Goal: Task Accomplishment & Management: Manage account settings

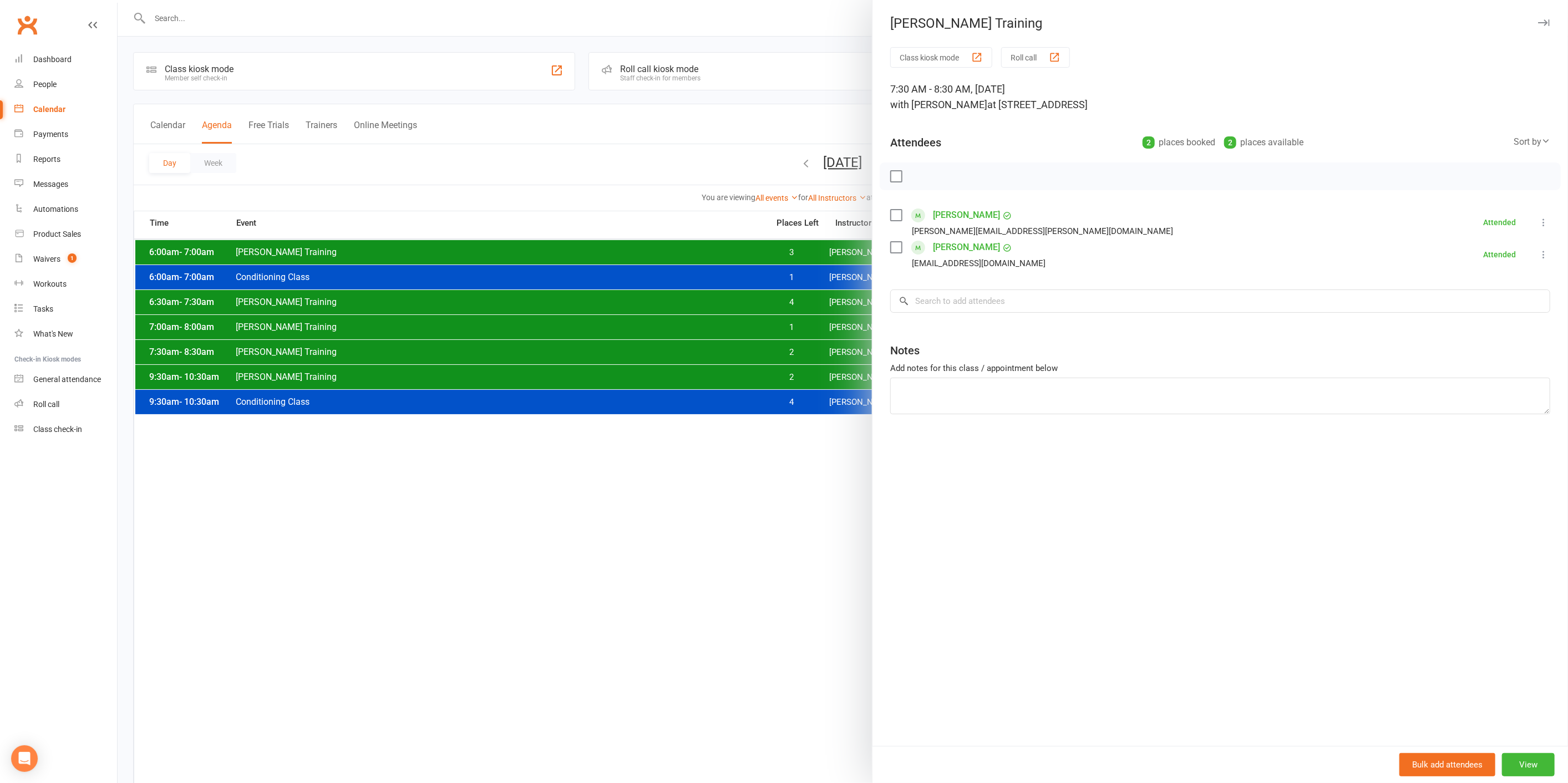
click at [752, 281] on div at bounding box center [842, 391] width 1450 height 783
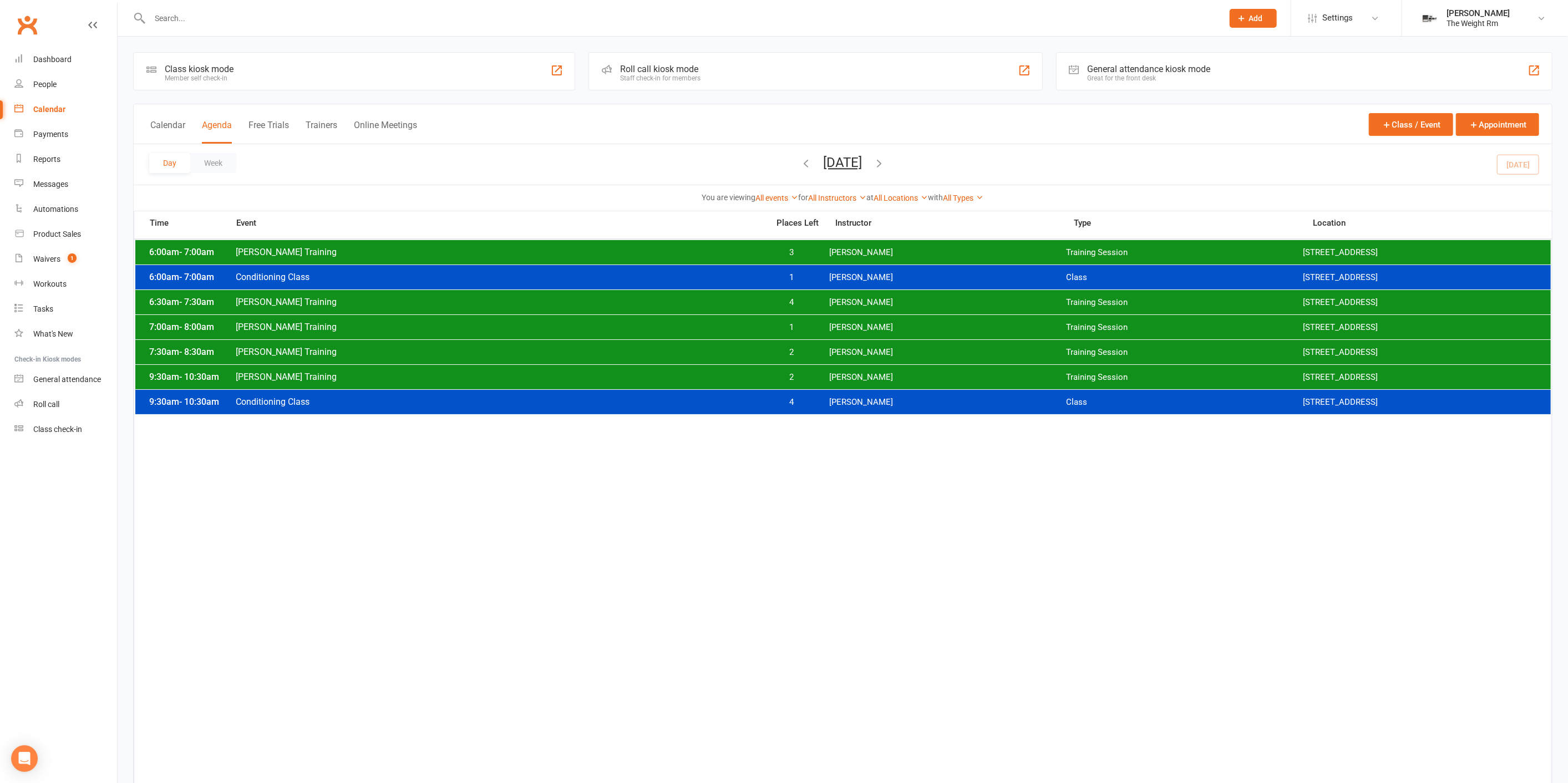
click at [790, 359] on div "7:30am - 8:30am [PERSON_NAME] Training 2 [PERSON_NAME] Training Session [STREET…" at bounding box center [843, 352] width 1416 height 24
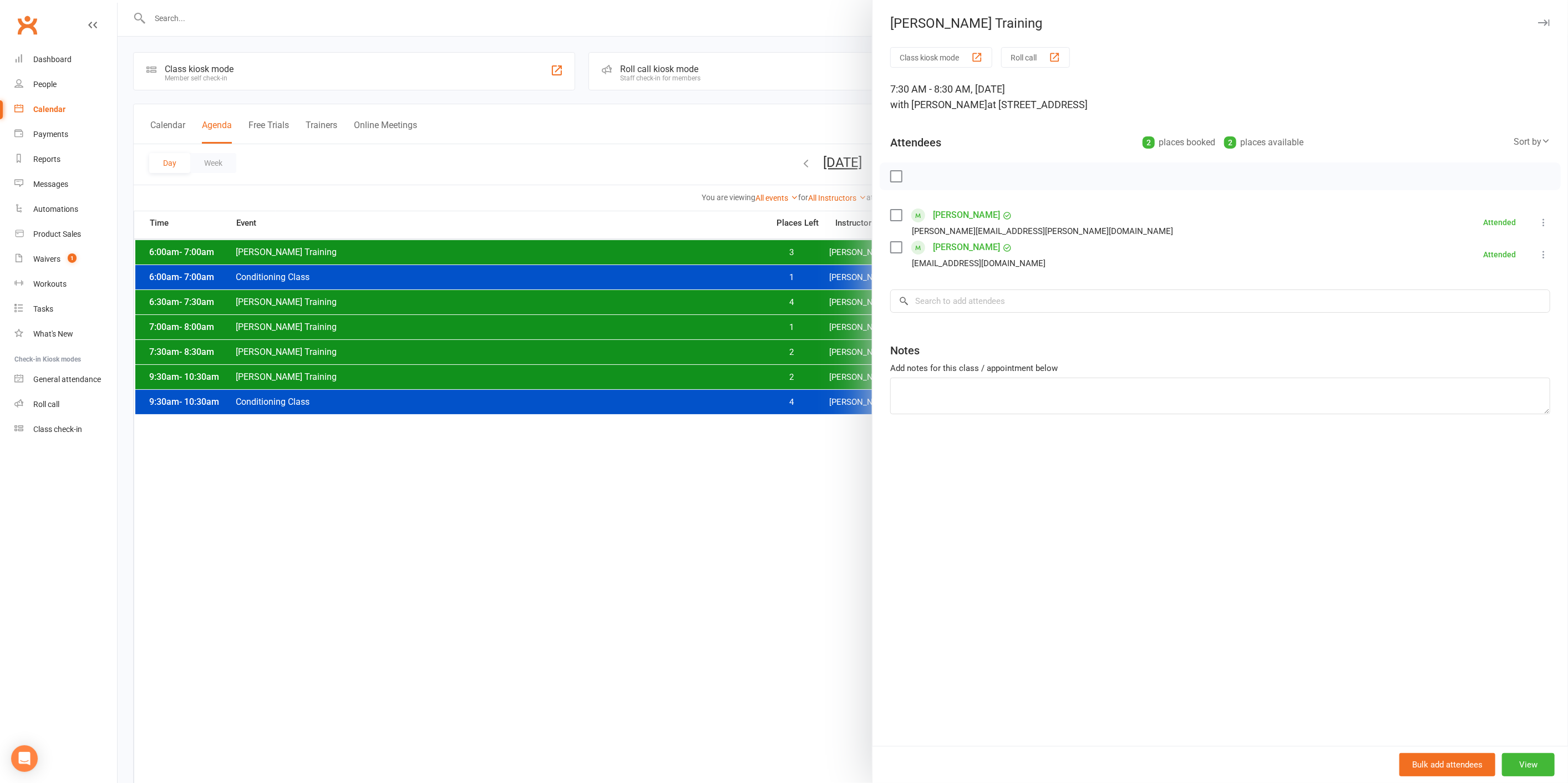
click at [790, 359] on div at bounding box center [842, 391] width 1450 height 783
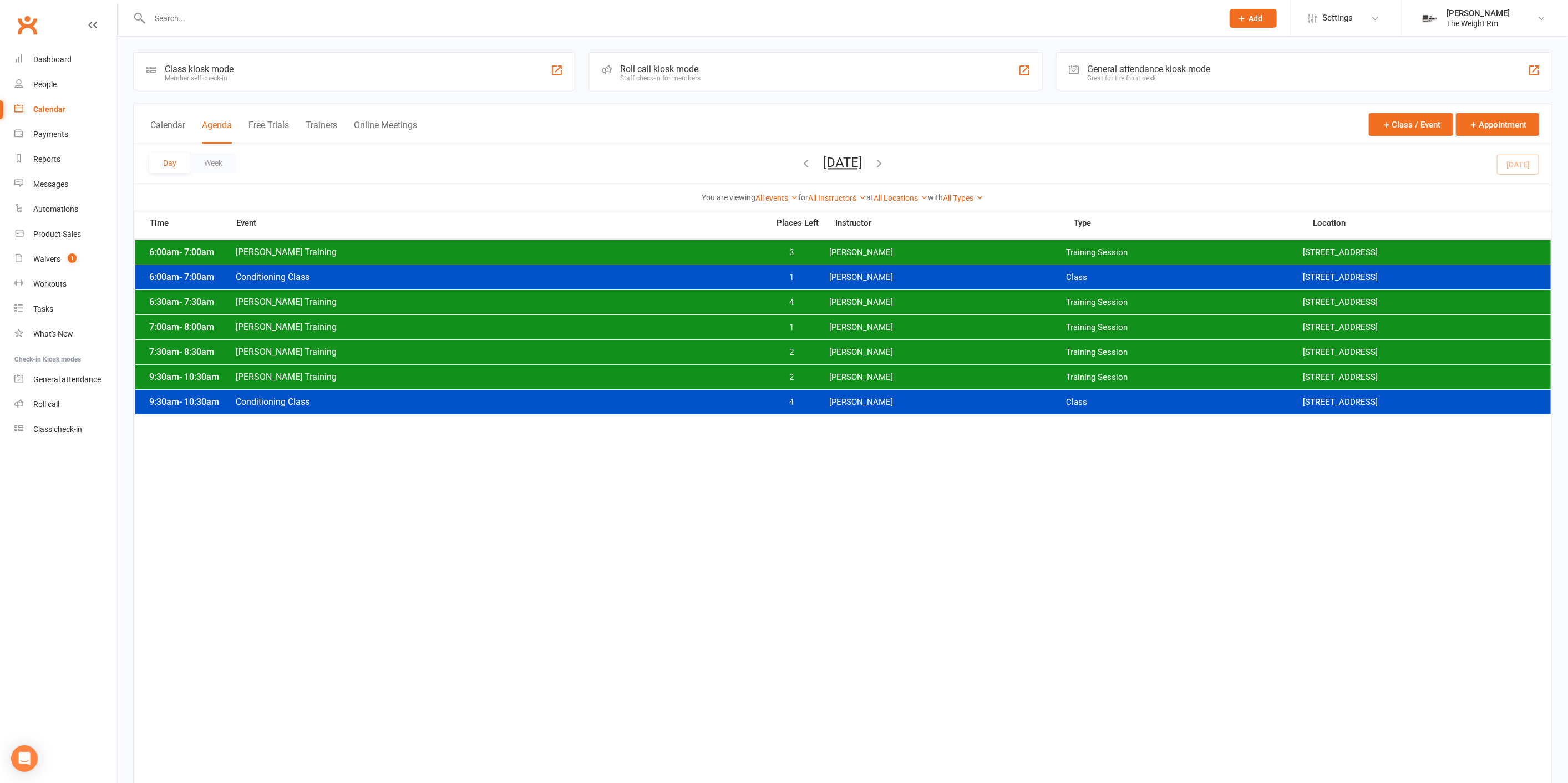
click at [803, 351] on span "2" at bounding box center [791, 352] width 58 height 10
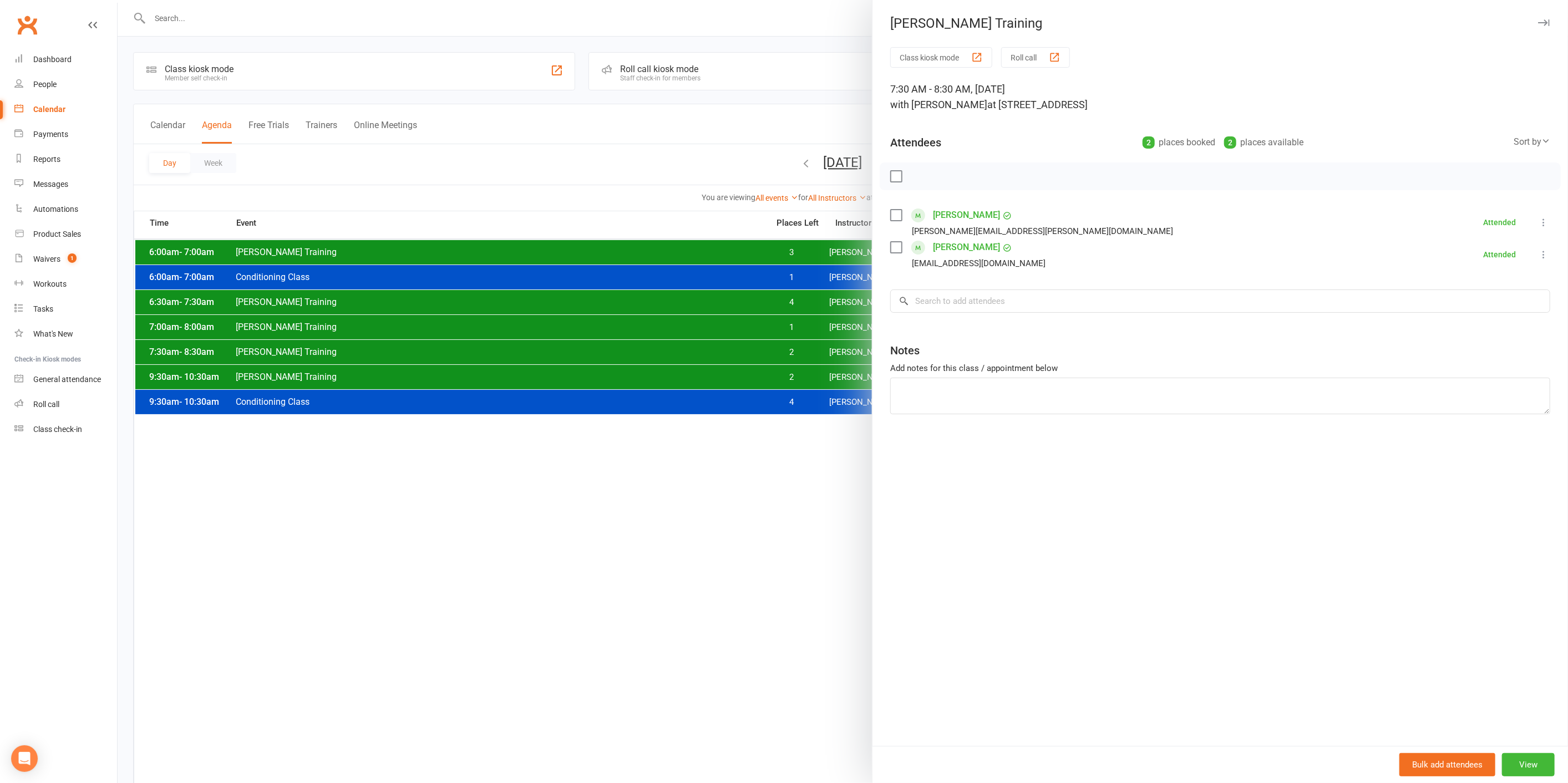
click at [798, 348] on div at bounding box center [842, 391] width 1450 height 783
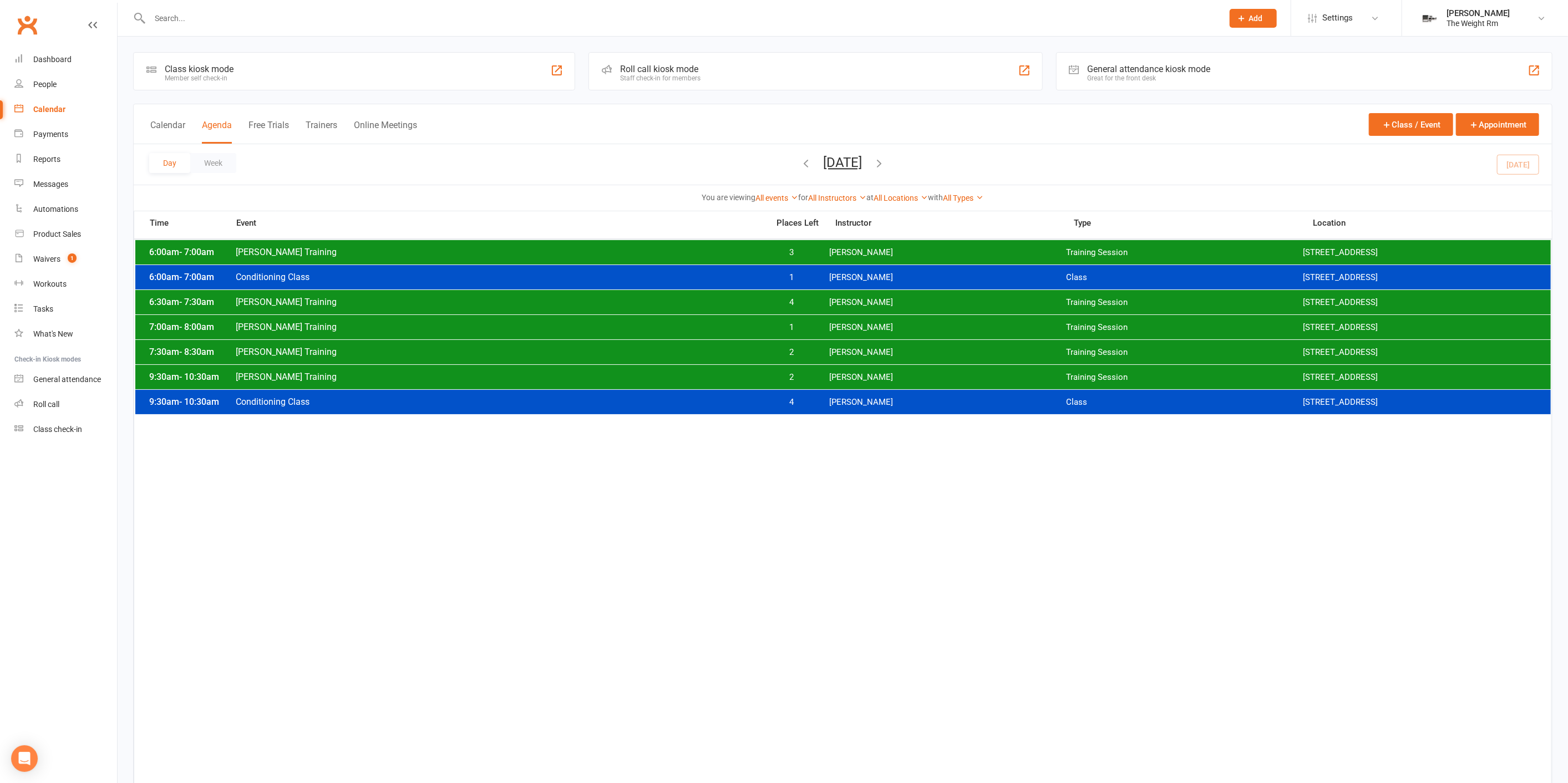
click at [801, 384] on div "9:30am - 10:30am [PERSON_NAME] Training 2 [PERSON_NAME] Training Session [STREE…" at bounding box center [843, 377] width 1416 height 24
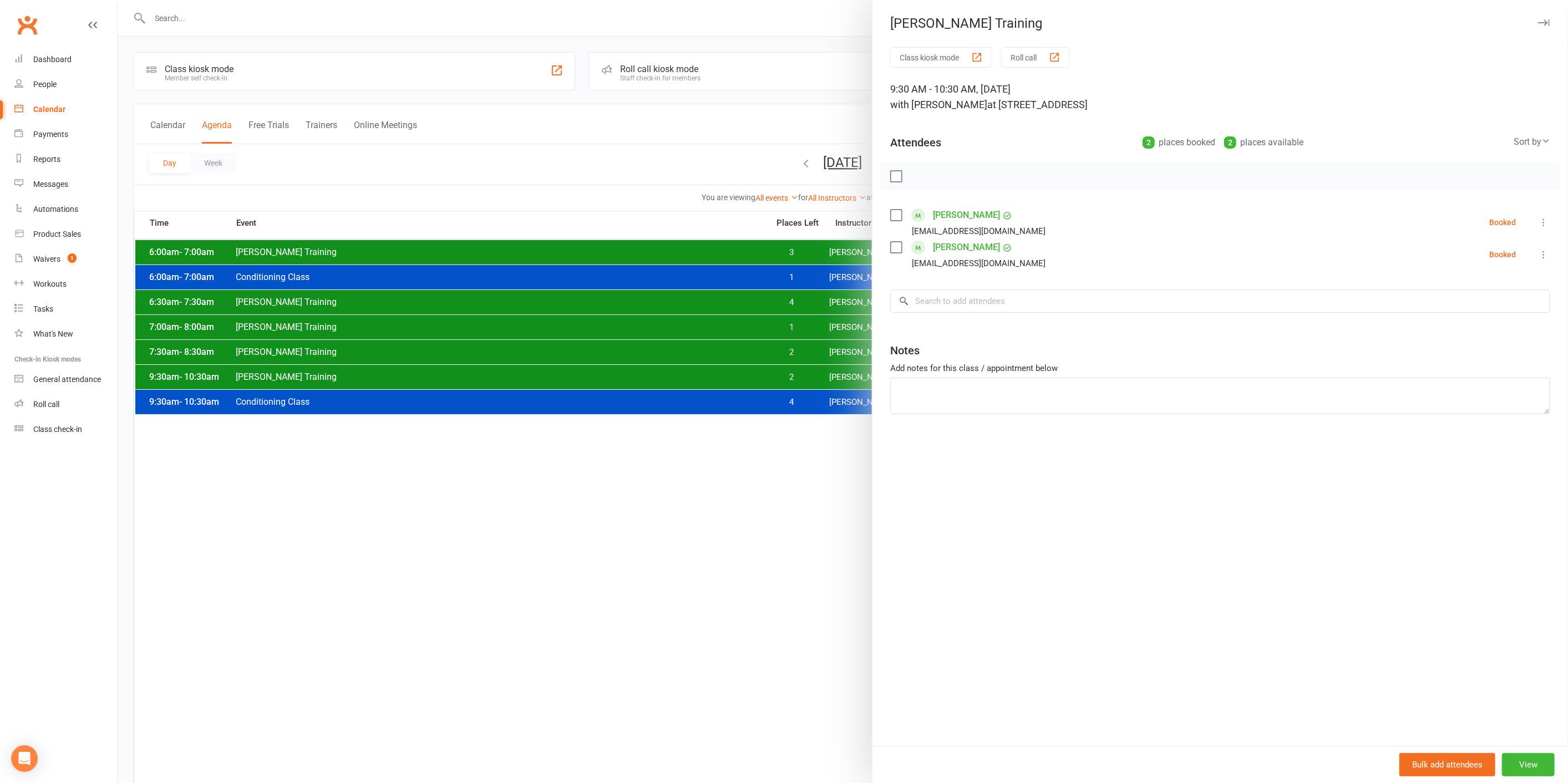
click at [801, 384] on div at bounding box center [842, 391] width 1450 height 783
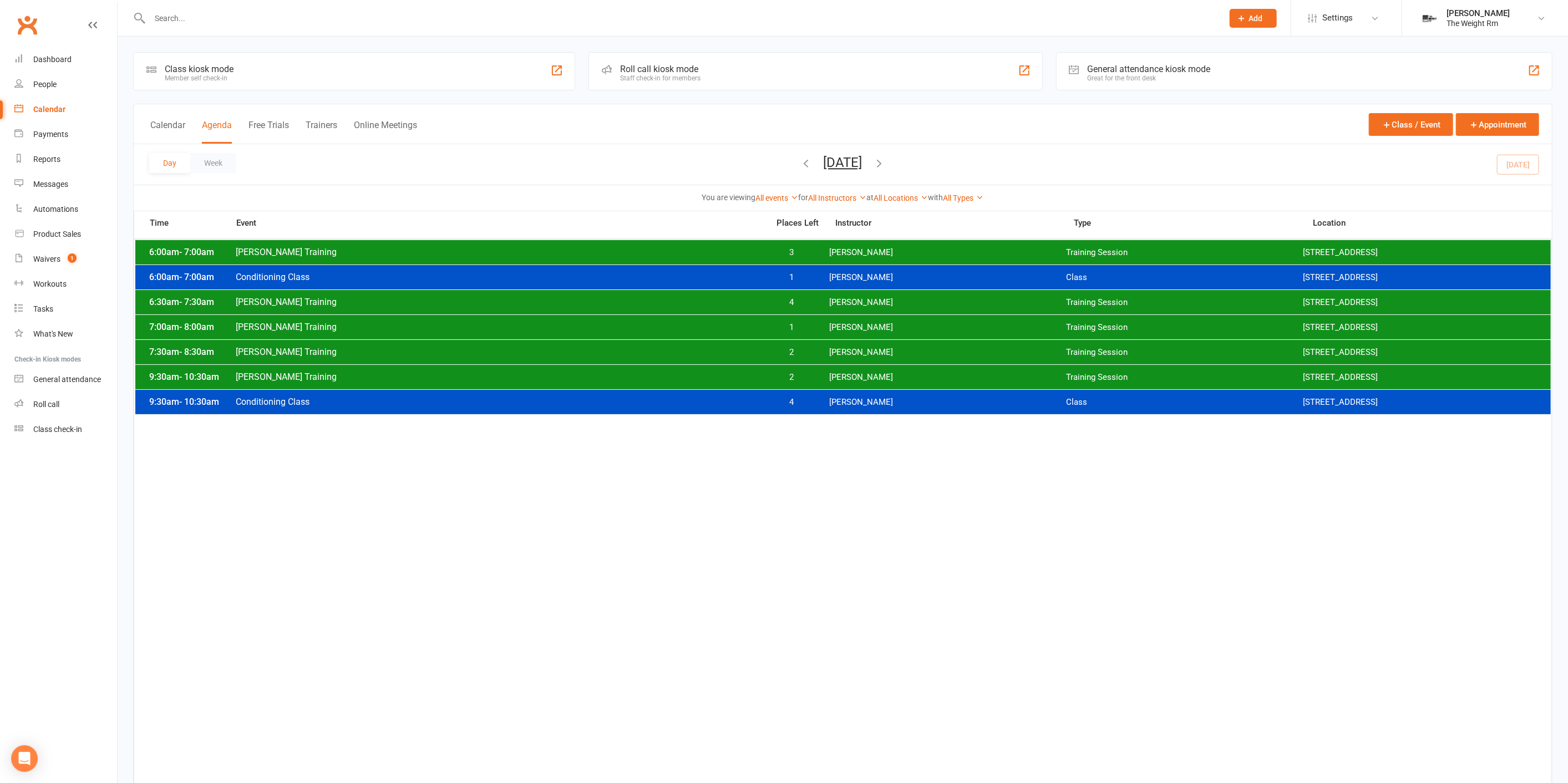
click at [405, 373] on span "[PERSON_NAME] Training" at bounding box center [498, 377] width 527 height 10
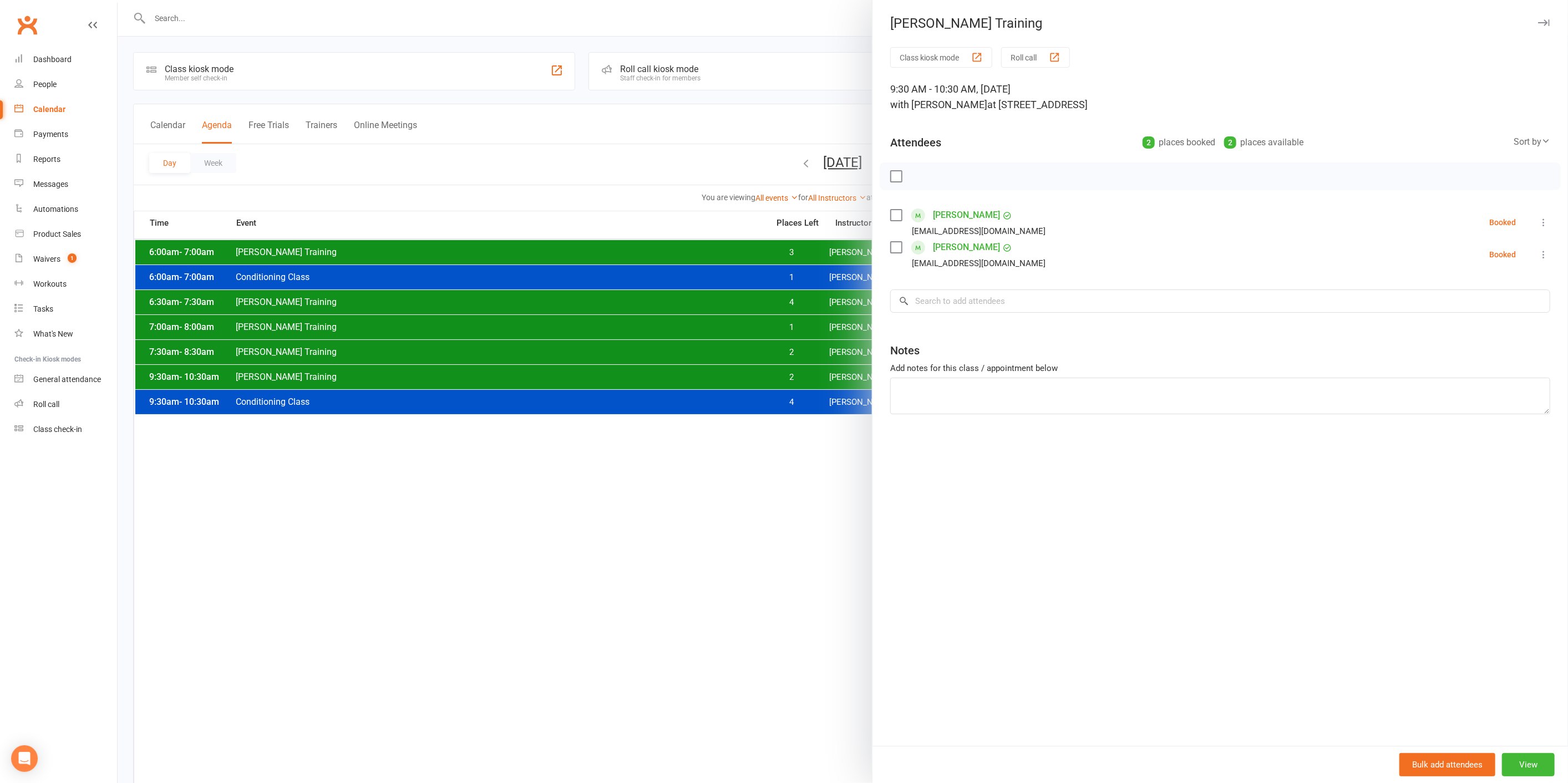
click at [403, 373] on div at bounding box center [842, 391] width 1450 height 783
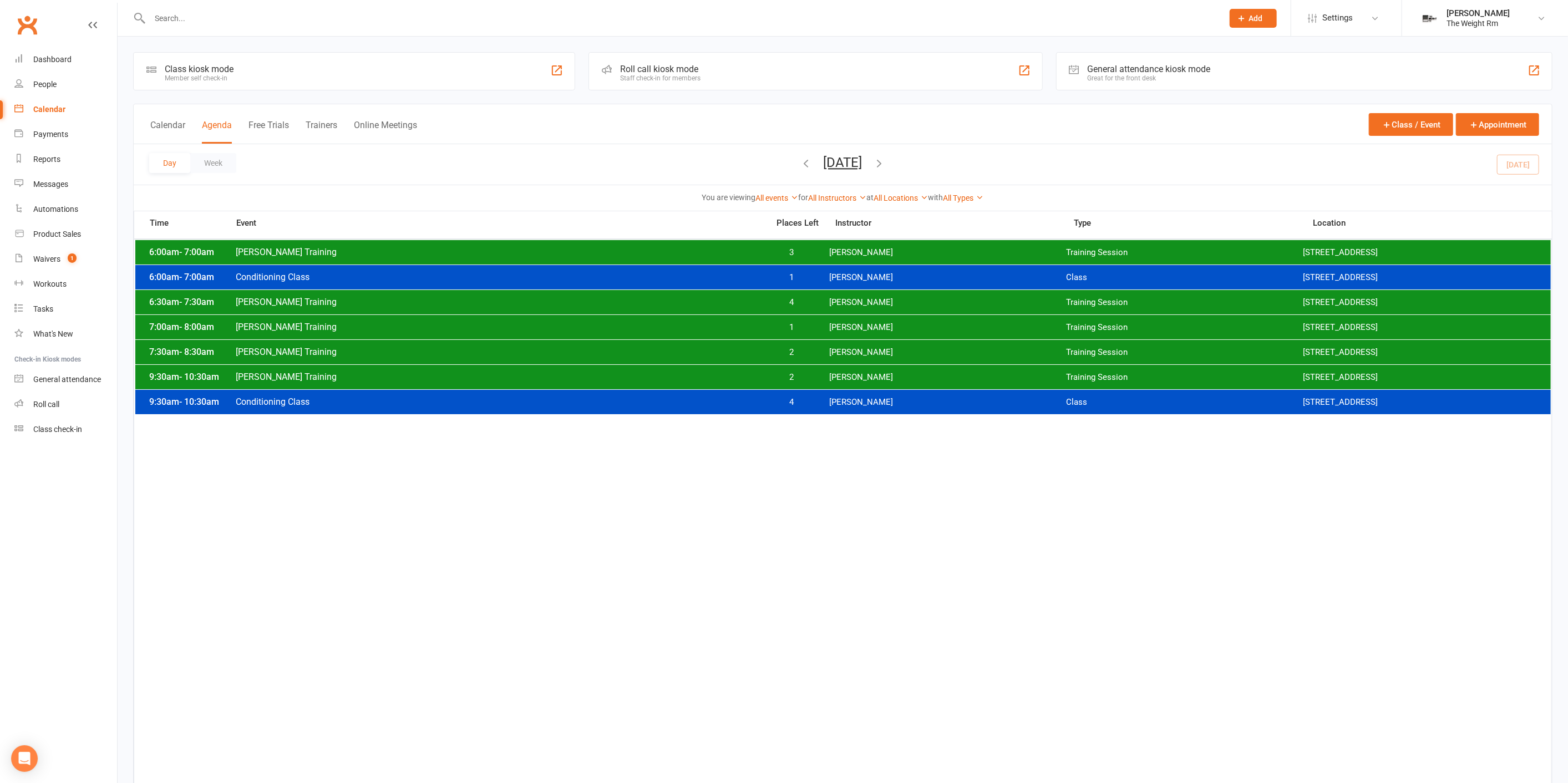
drag, startPoint x: 441, startPoint y: 345, endPoint x: 446, endPoint y: 344, distance: 5.1
click at [446, 344] on div "7:30am - 8:30am [PERSON_NAME] Training 2 [PERSON_NAME] Training Session [STREET…" at bounding box center [843, 352] width 1416 height 24
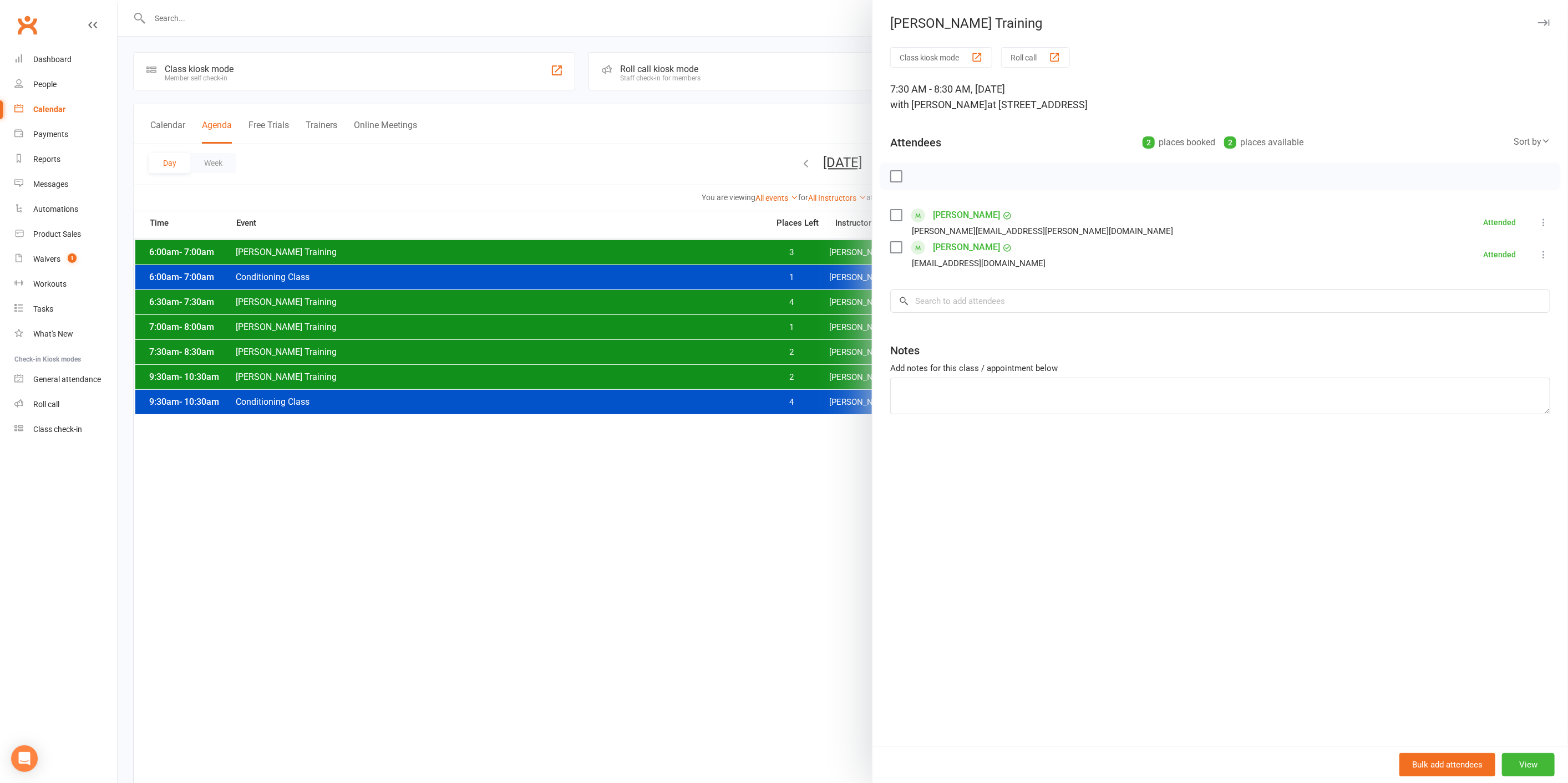
click at [446, 345] on div at bounding box center [842, 391] width 1450 height 783
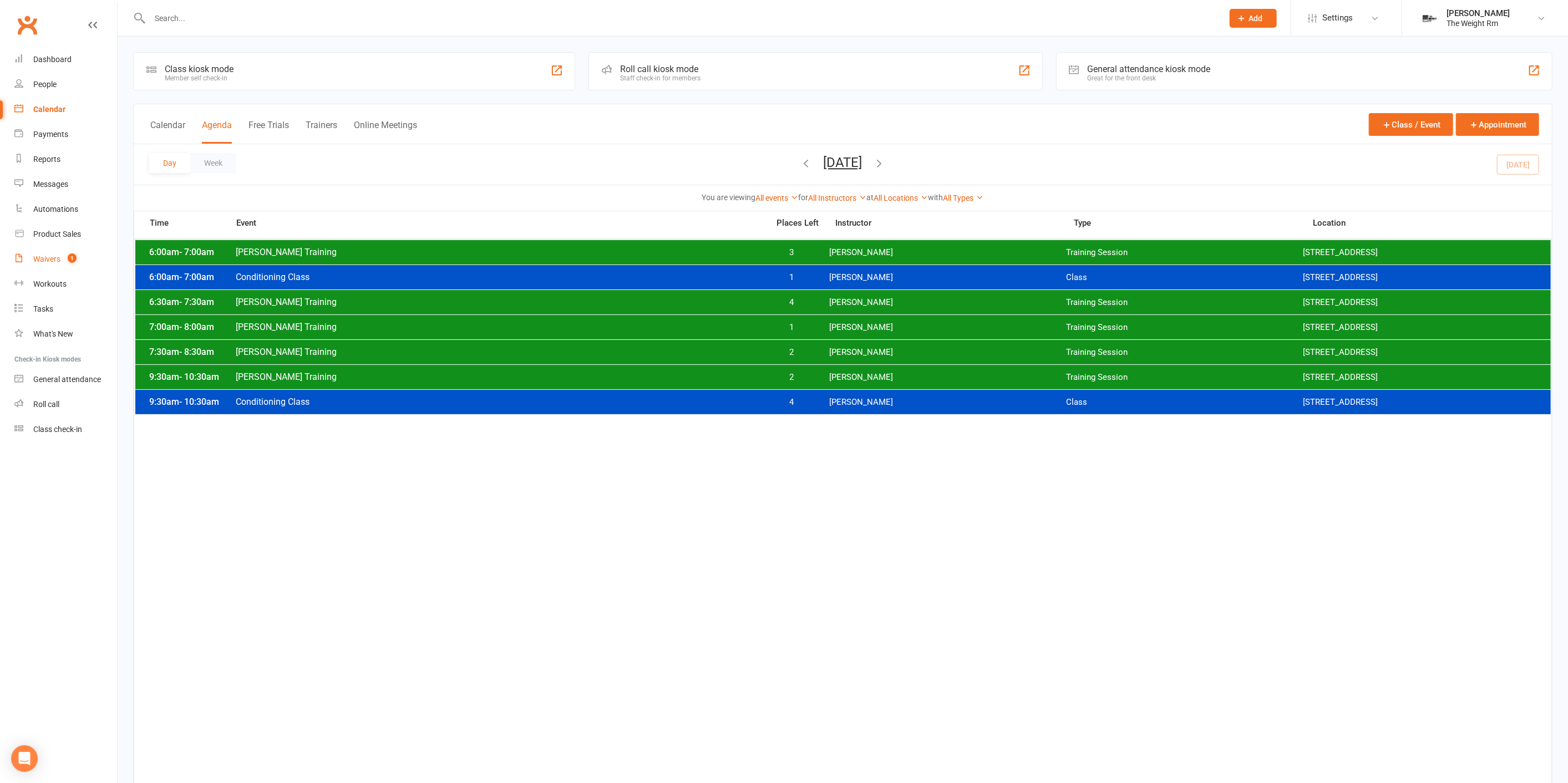
click at [42, 259] on div "Waivers" at bounding box center [47, 259] width 27 height 9
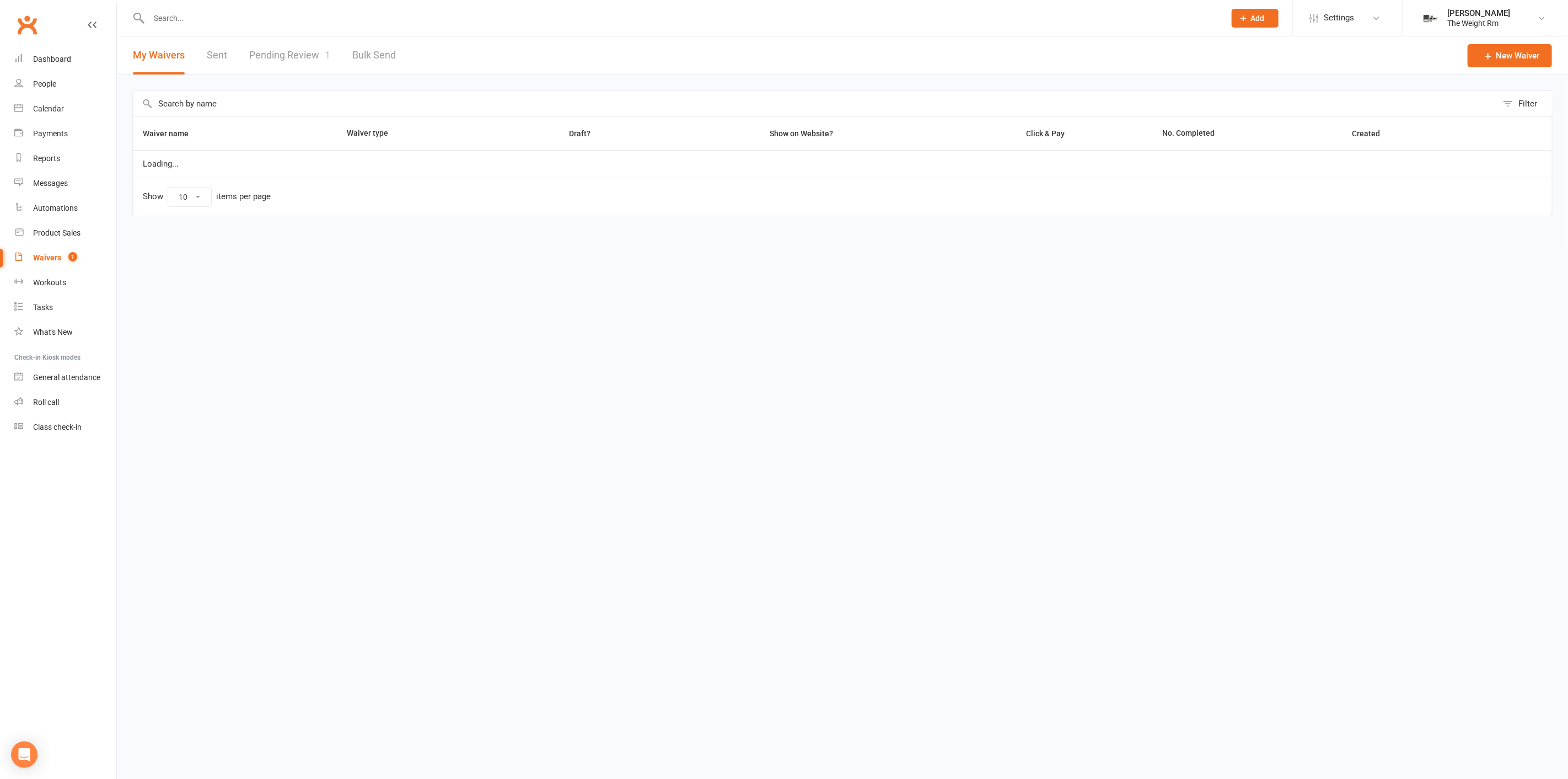
click at [301, 60] on link "Pending Review 1" at bounding box center [289, 55] width 81 height 38
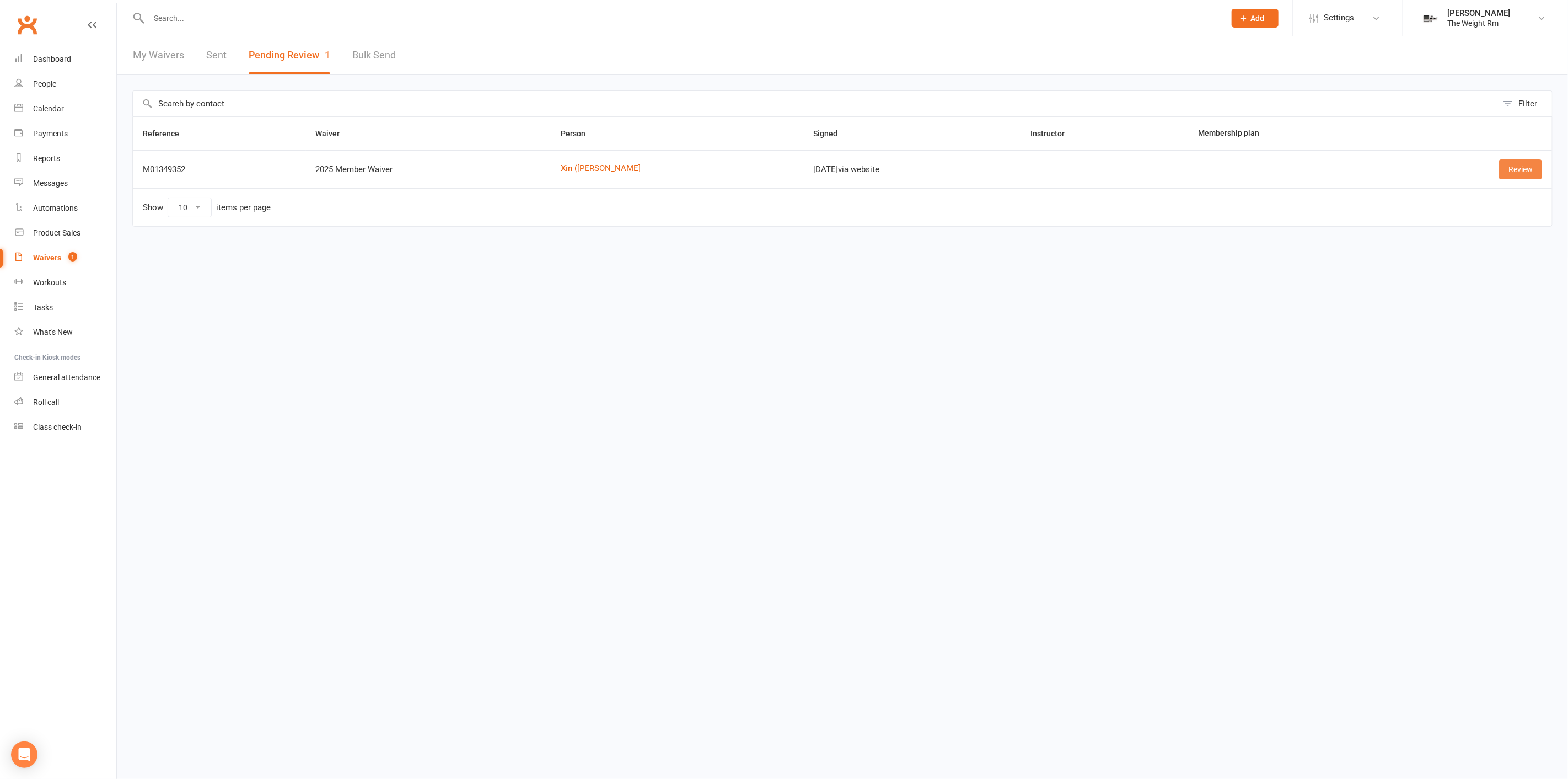
drag, startPoint x: 1539, startPoint y: 159, endPoint x: 1536, endPoint y: 165, distance: 6.7
click at [1541, 160] on link "Review" at bounding box center [1521, 169] width 43 height 20
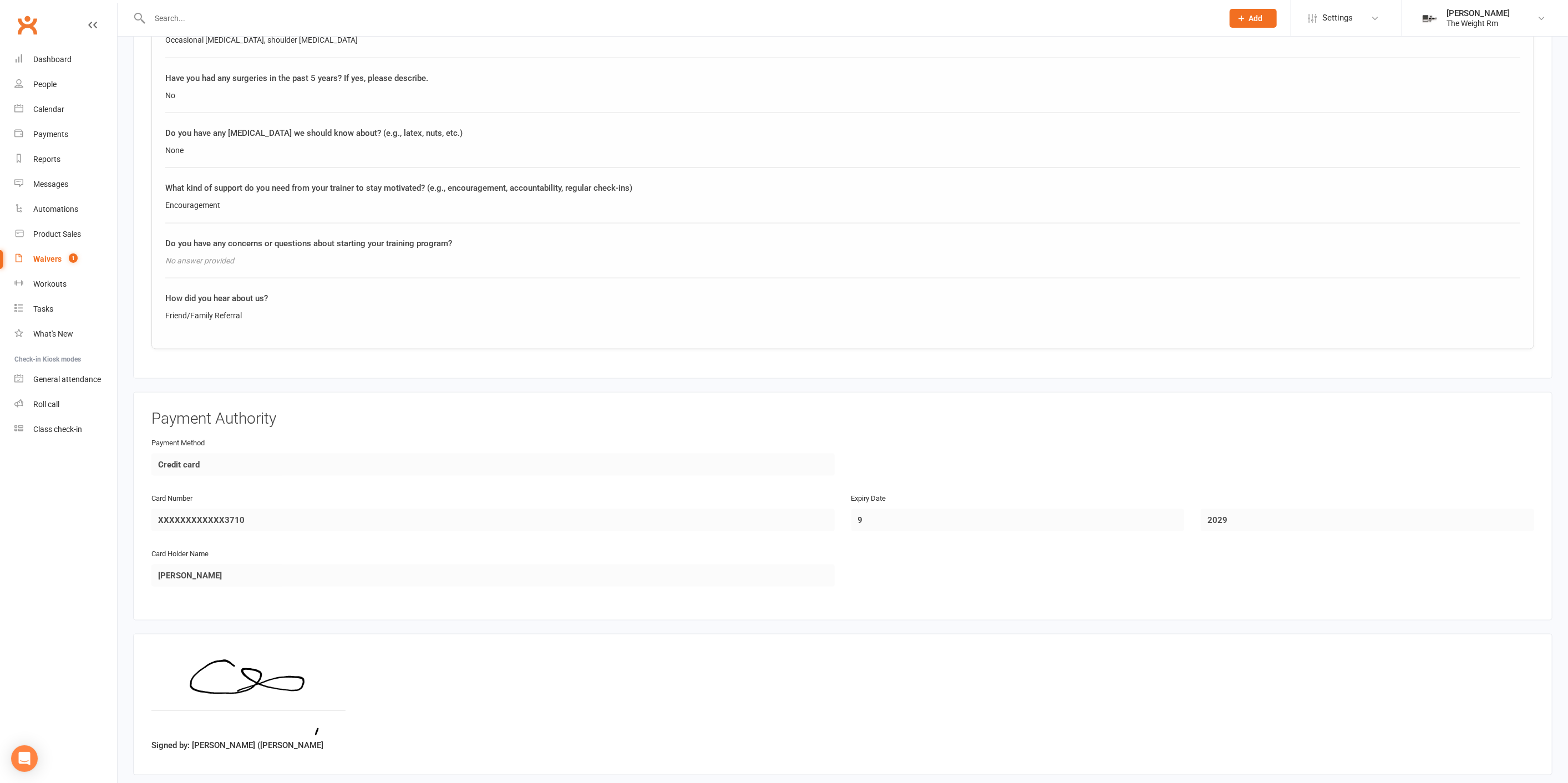
scroll to position [1278, 0]
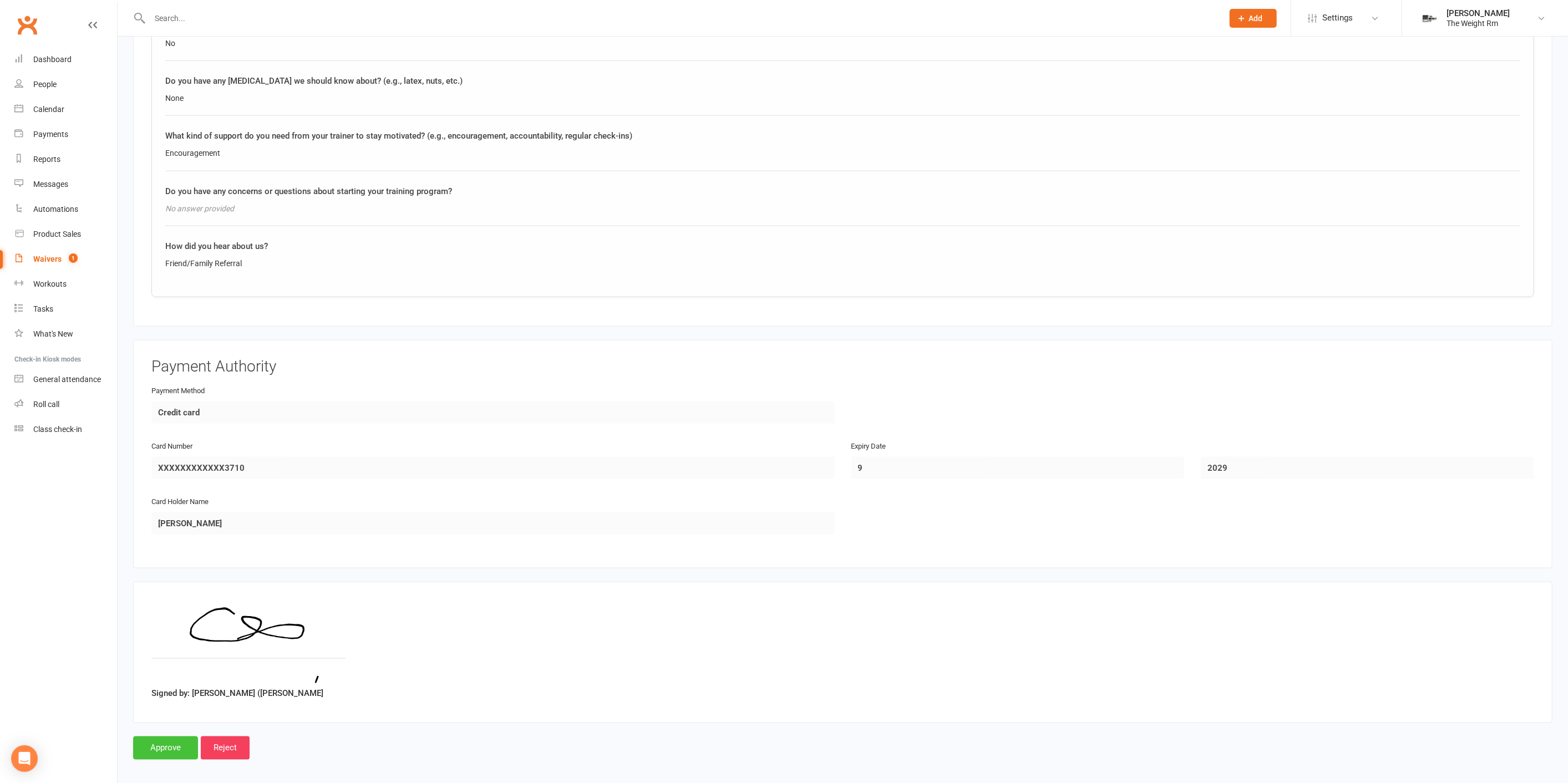
drag, startPoint x: 174, startPoint y: 744, endPoint x: 189, endPoint y: 732, distance: 19.2
click at [174, 744] on input "Approve" at bounding box center [165, 748] width 65 height 23
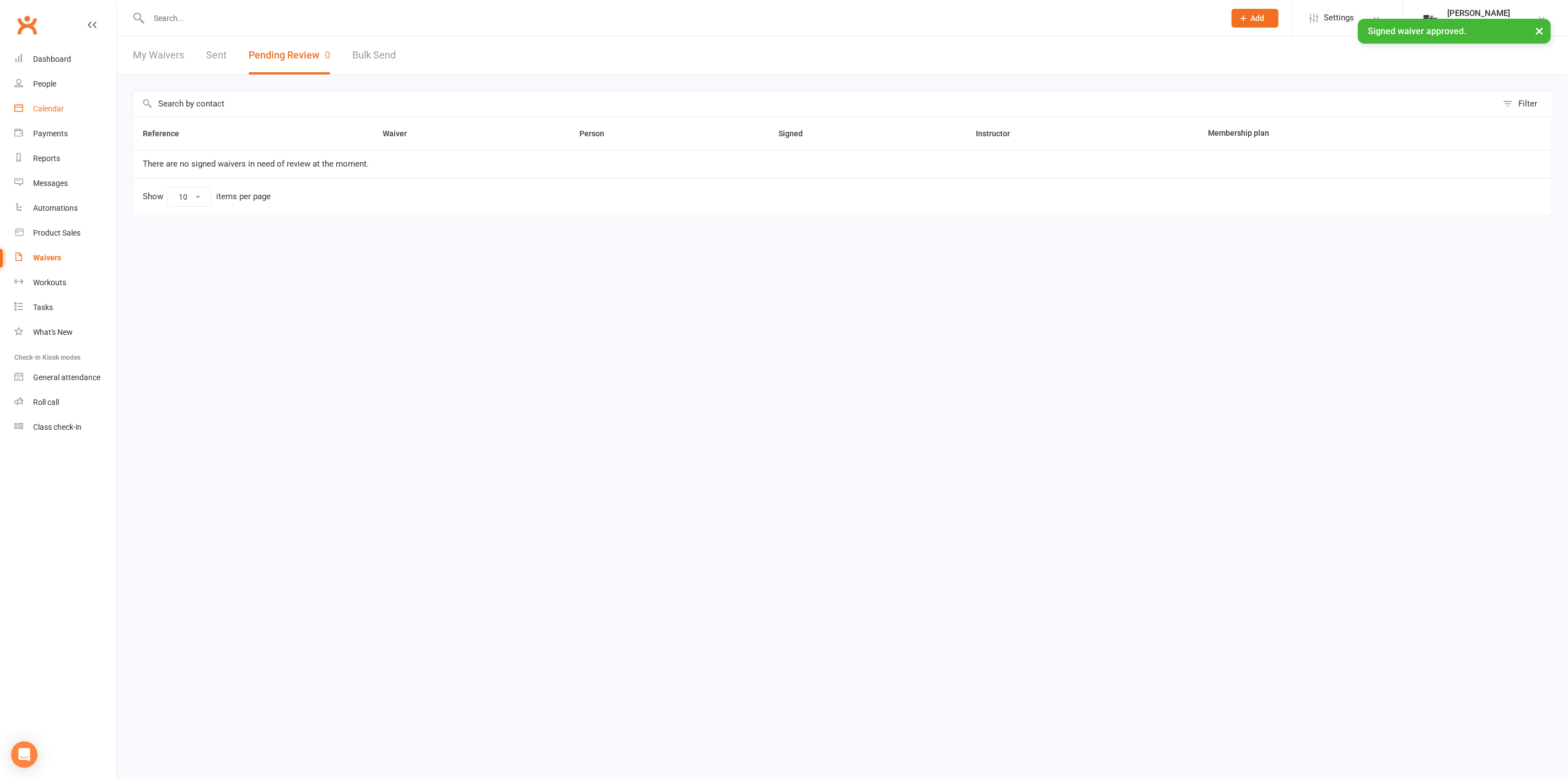
click at [85, 109] on link "Calendar" at bounding box center [66, 109] width 102 height 25
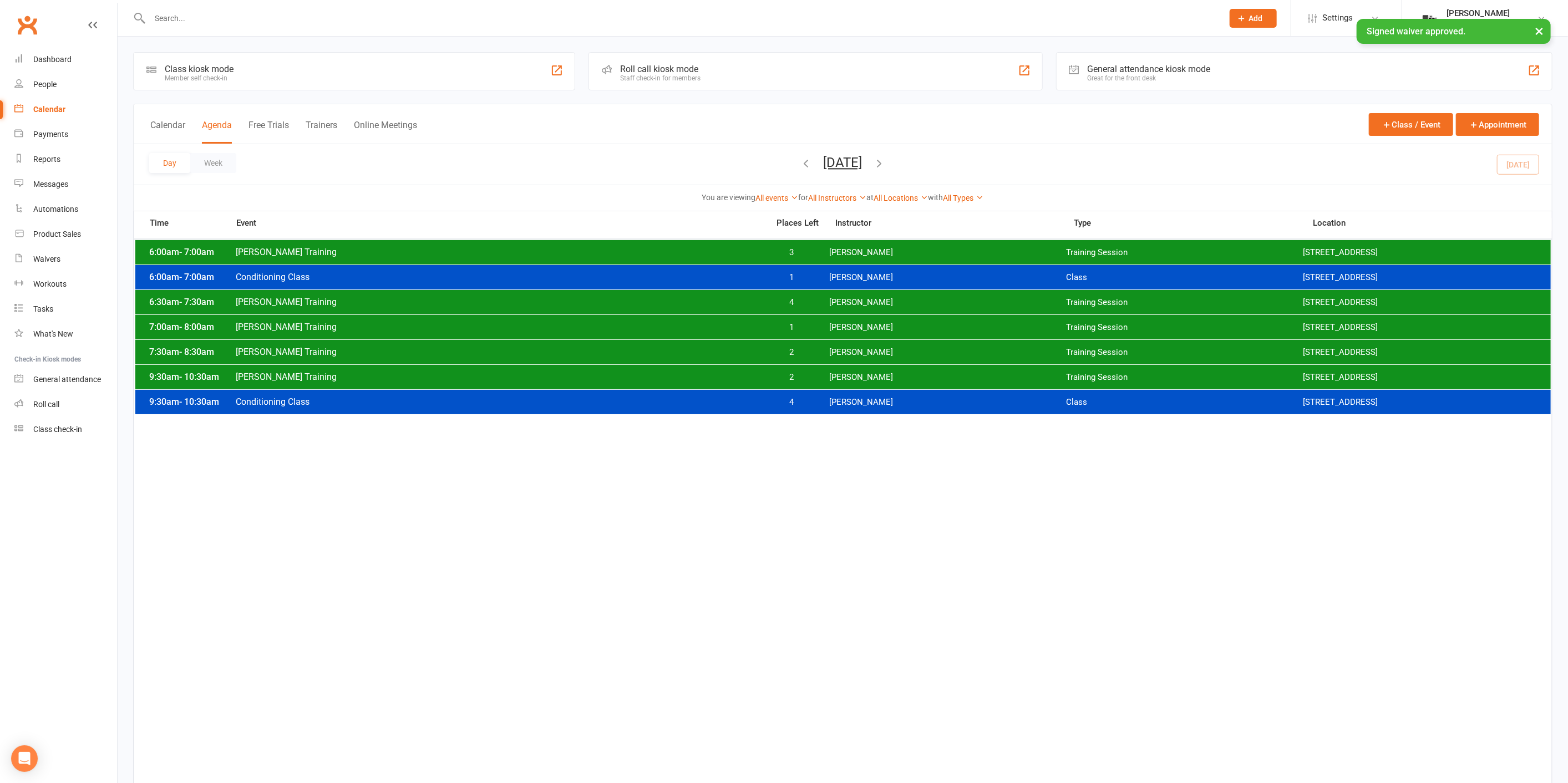
click at [874, 161] on span "[DATE] [DATE] Sun Mon Tue Wed Thu Fri Sat 31 01 02 03 04 05 06 07 08 09 10 11 1…" at bounding box center [843, 165] width 61 height 20
click at [886, 163] on icon "button" at bounding box center [880, 163] width 12 height 12
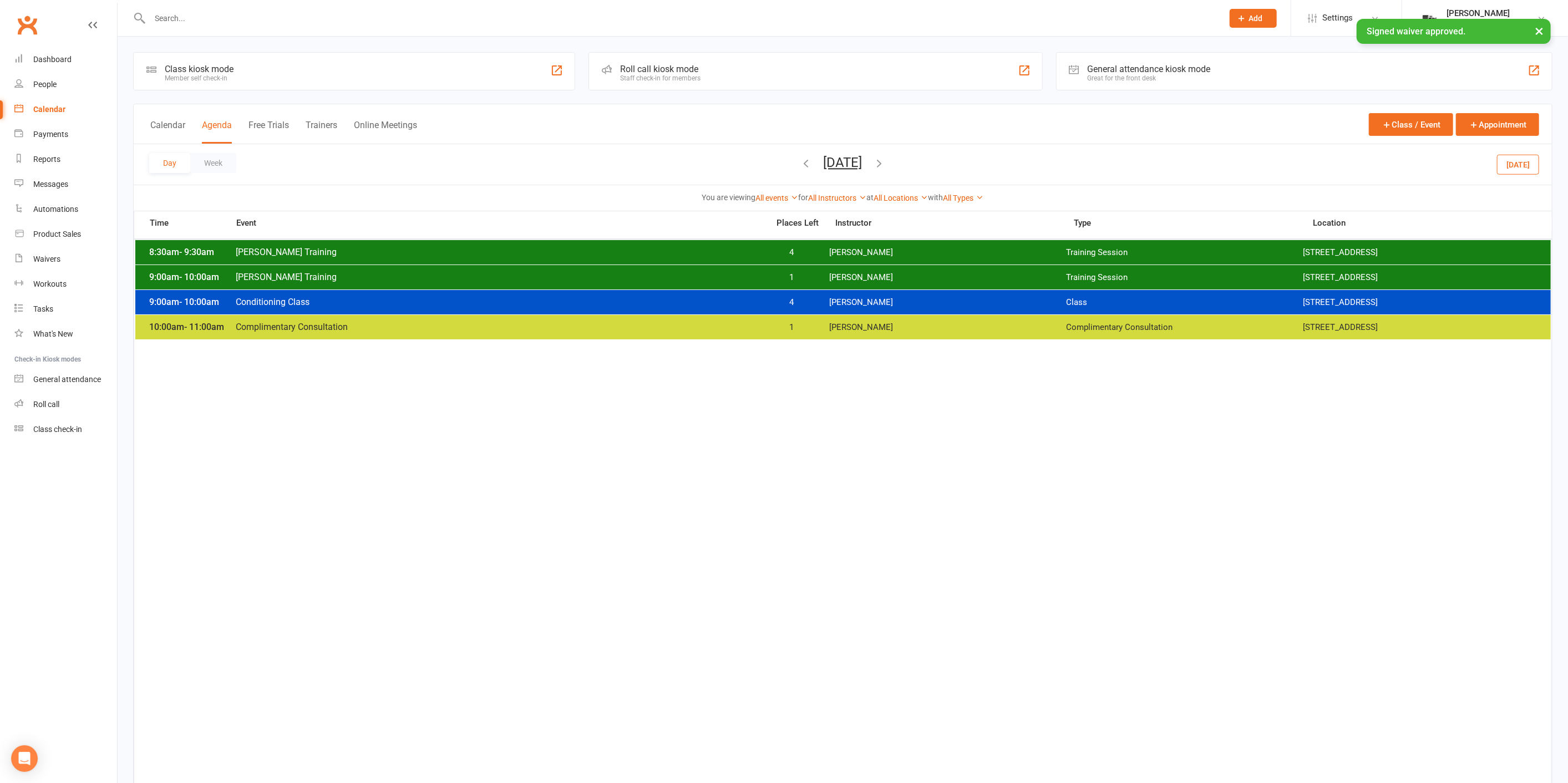
click at [865, 241] on div "8:30am - 9:30am [PERSON_NAME] Training 4 [PERSON_NAME] Training Session [STREET…" at bounding box center [843, 252] width 1416 height 24
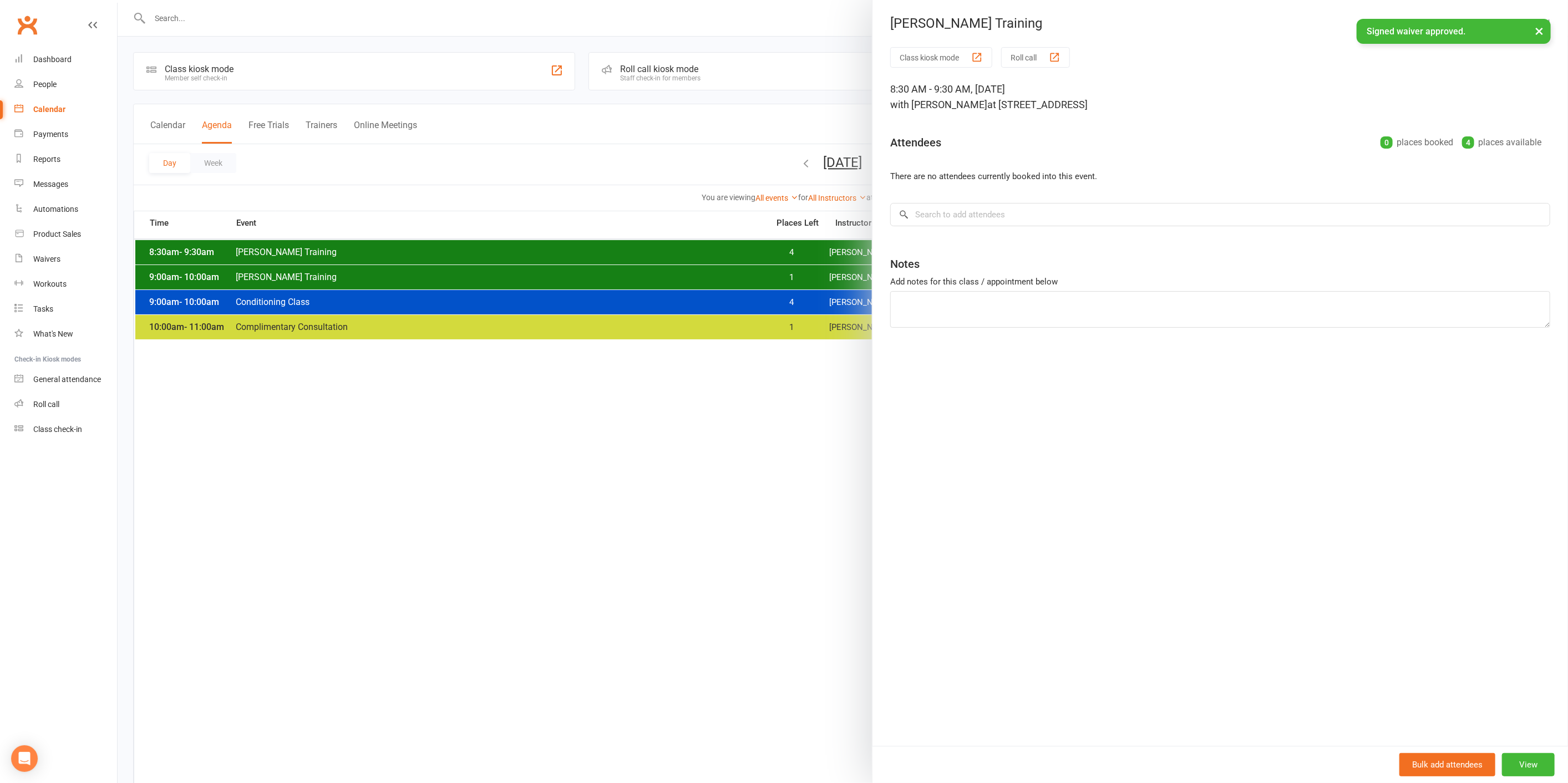
click at [782, 243] on div at bounding box center [842, 391] width 1450 height 783
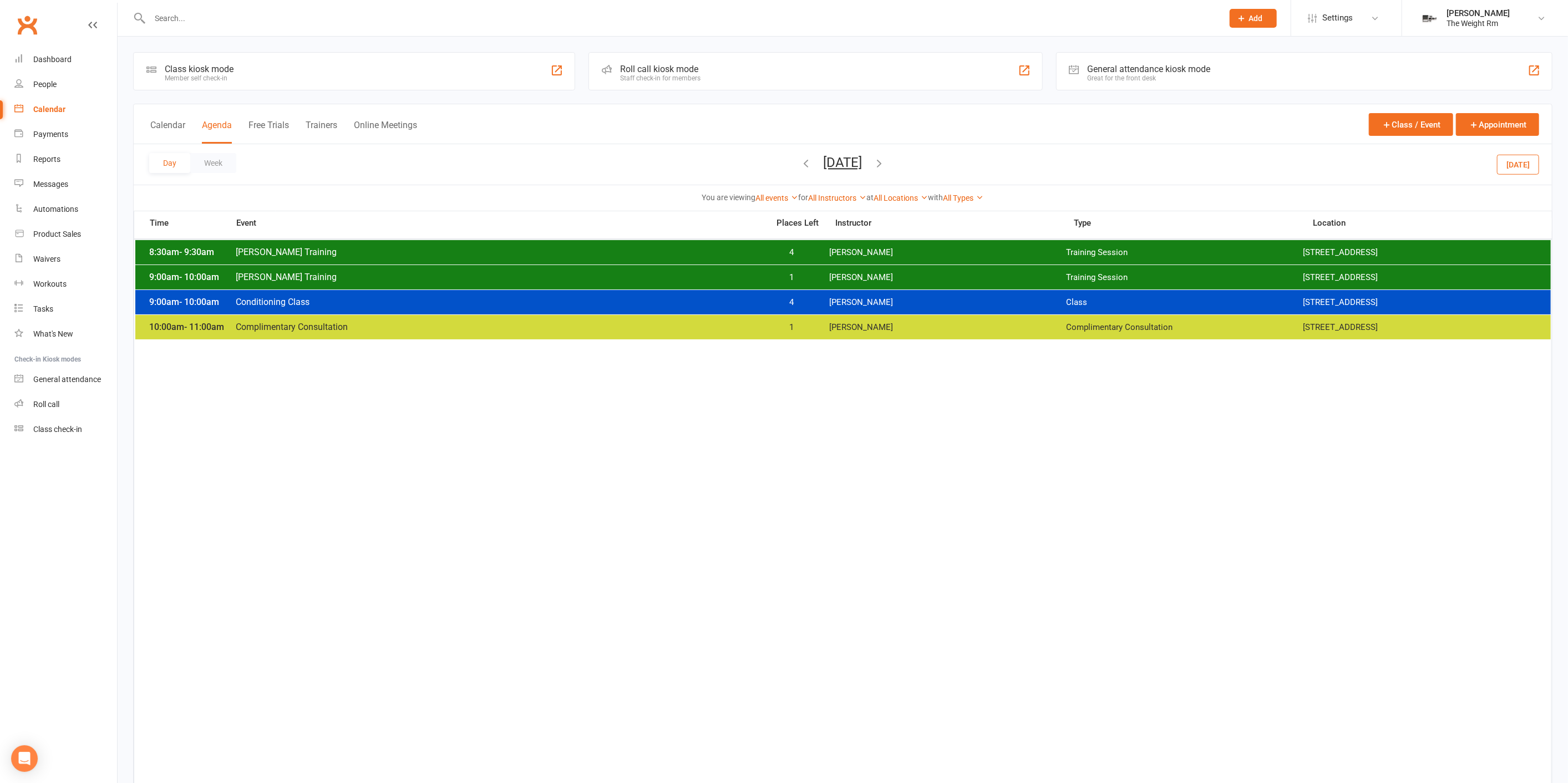
click at [809, 261] on div "8:30am - 9:30am [PERSON_NAME] Training 4 [PERSON_NAME] Training Session [STREET…" at bounding box center [843, 252] width 1416 height 24
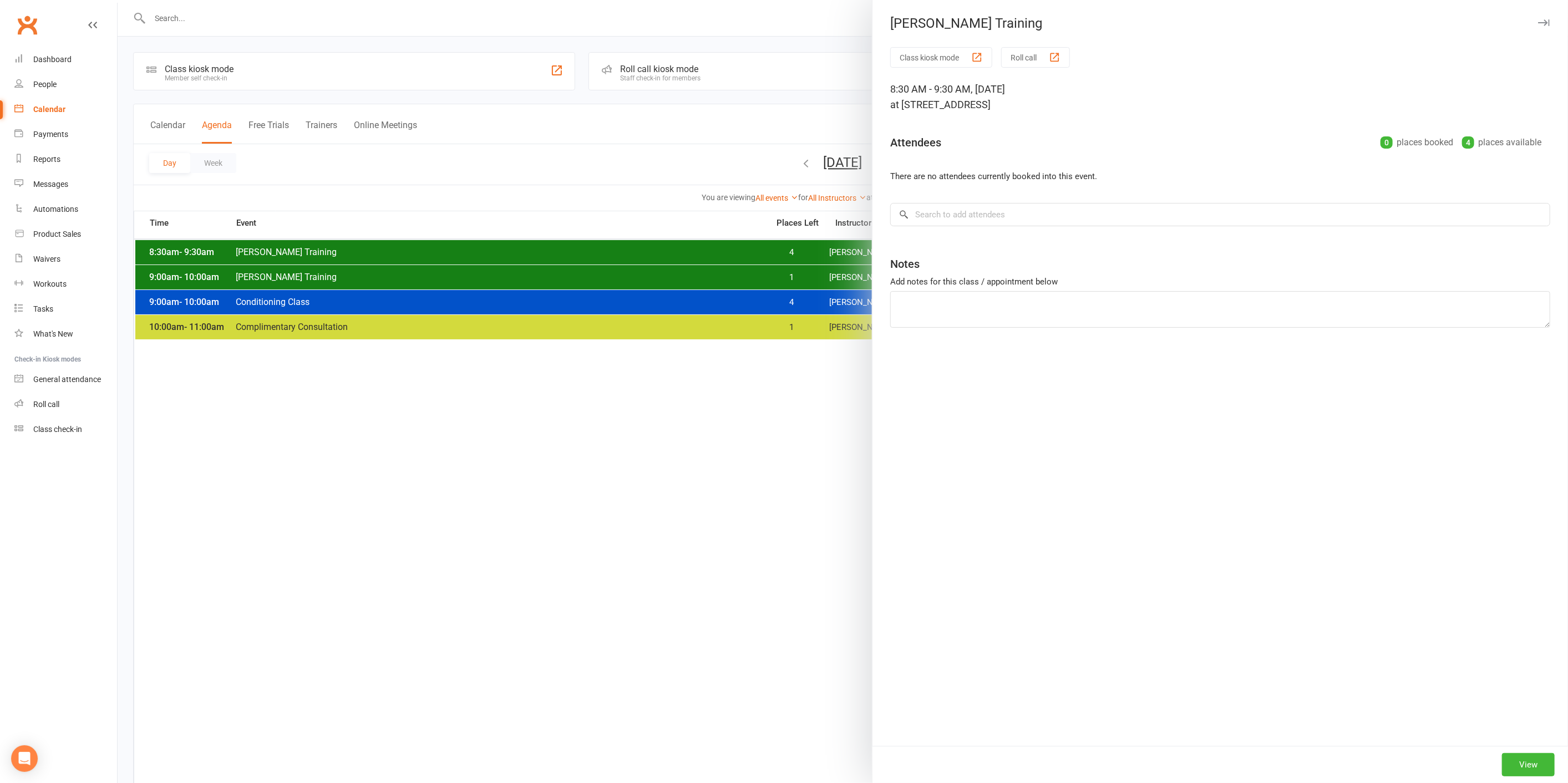
click at [806, 263] on div at bounding box center [842, 391] width 1450 height 783
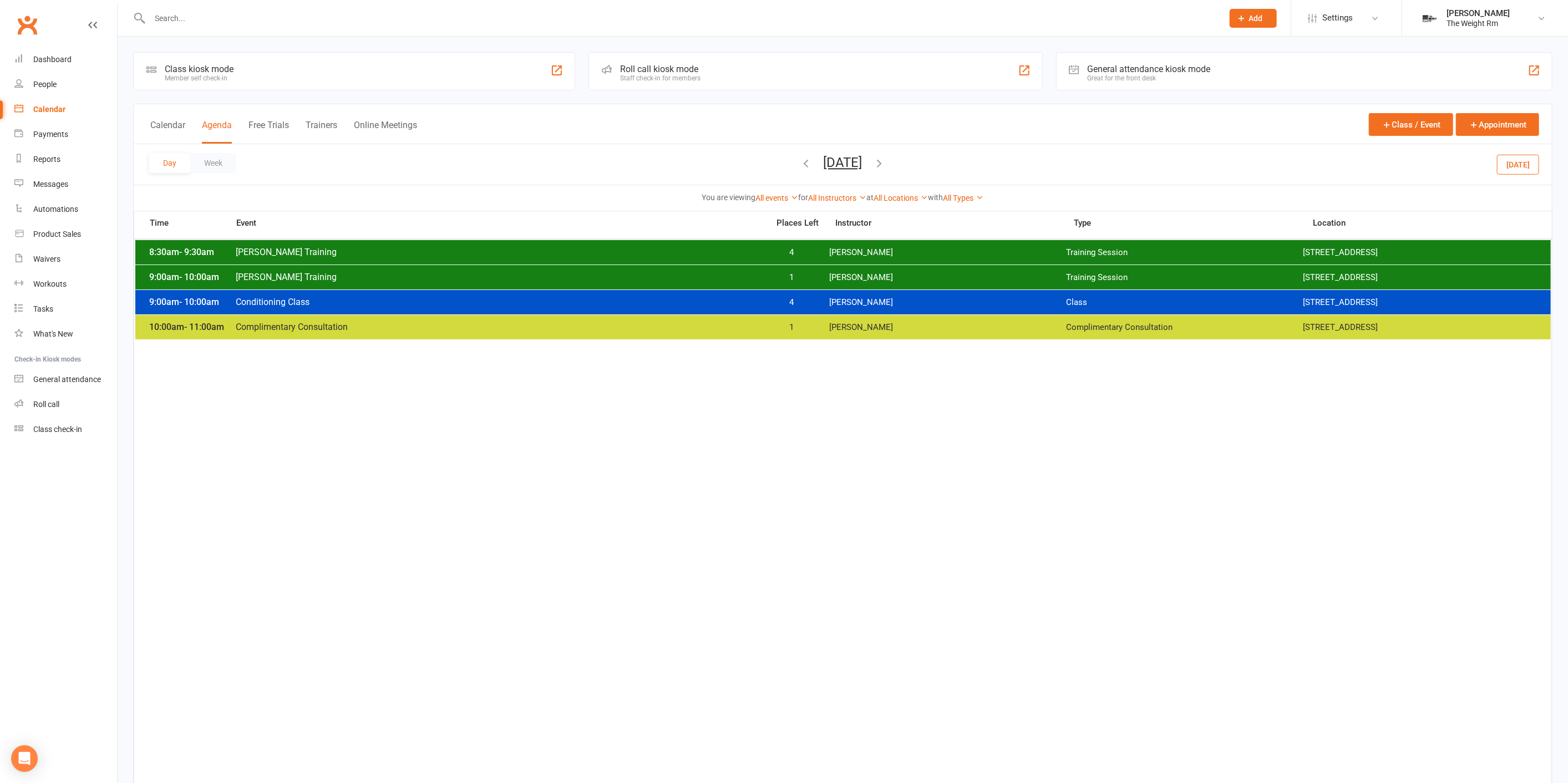
click at [804, 297] on span "4" at bounding box center [791, 302] width 58 height 10
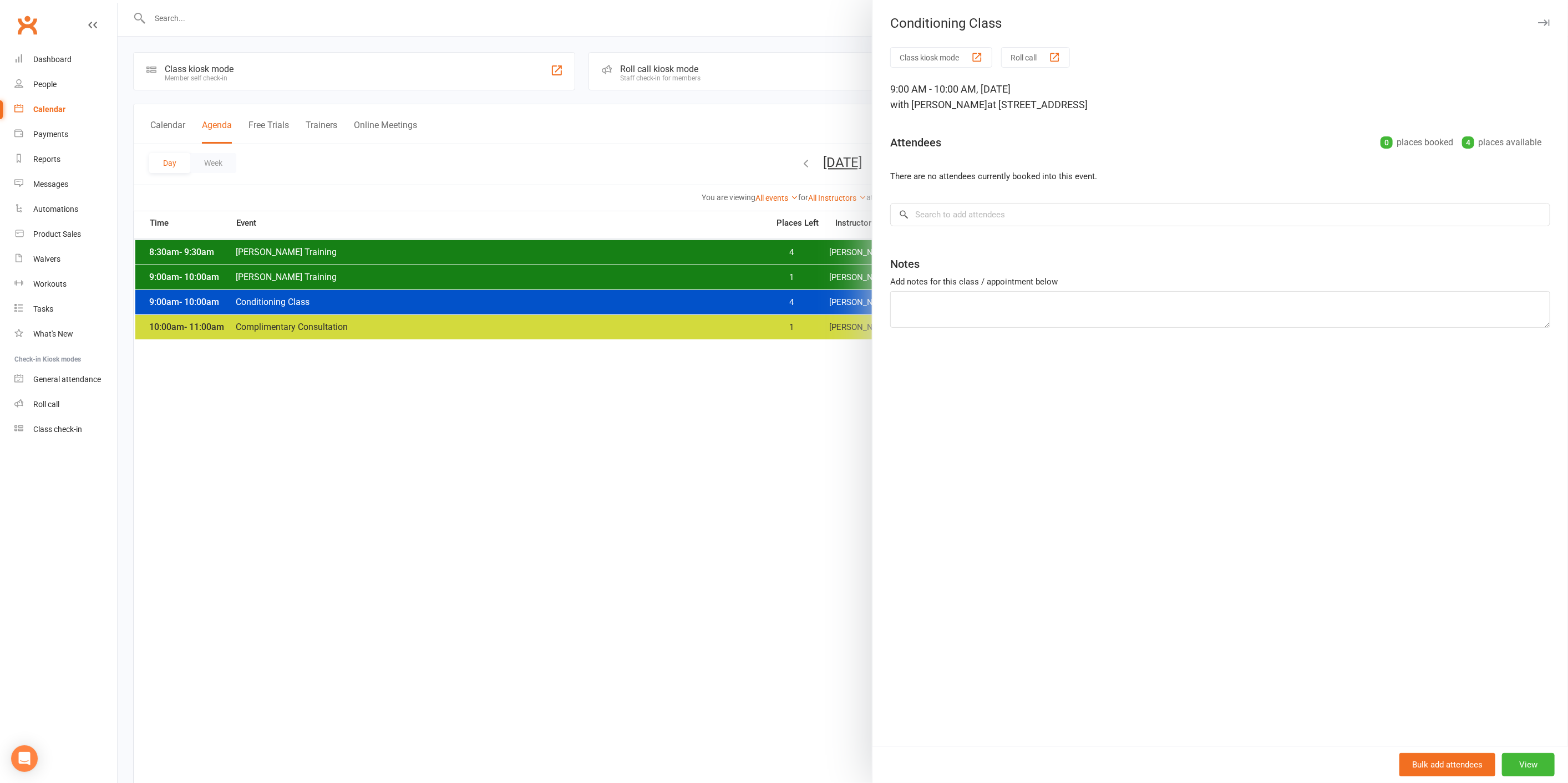
click at [787, 298] on div at bounding box center [842, 391] width 1450 height 783
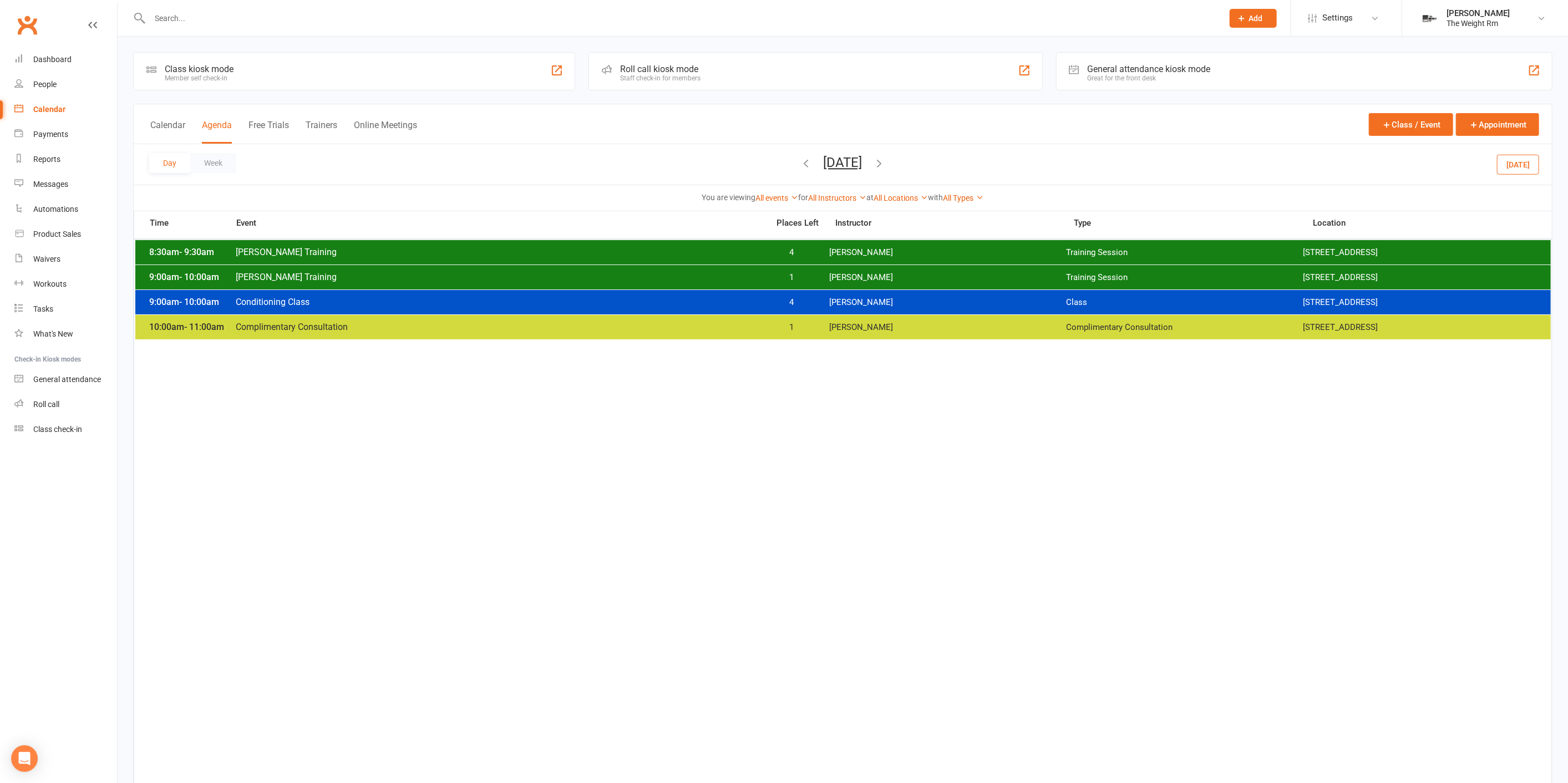
click at [886, 163] on icon "button" at bounding box center [880, 163] width 12 height 12
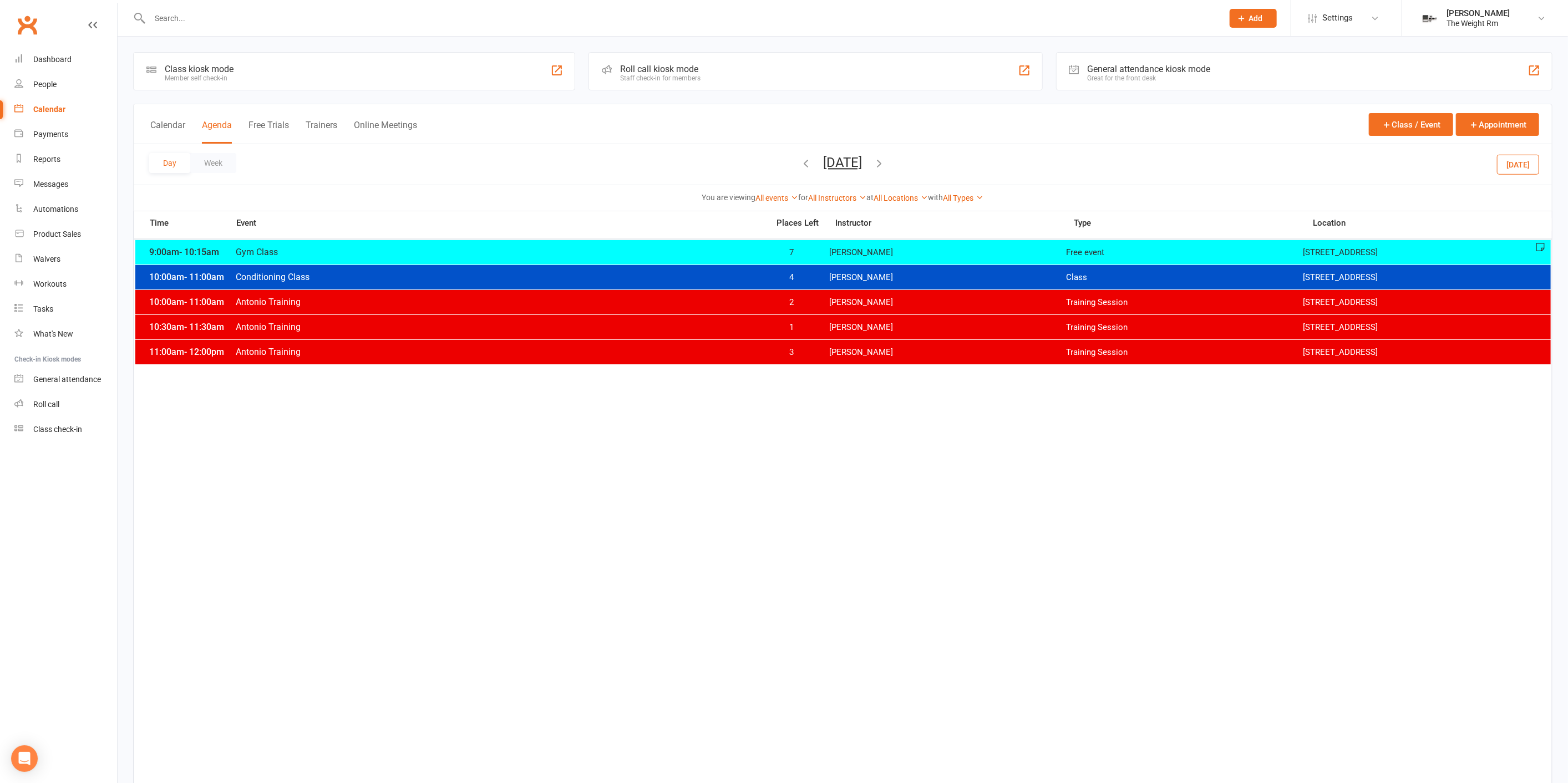
click at [886, 163] on icon "button" at bounding box center [880, 163] width 12 height 12
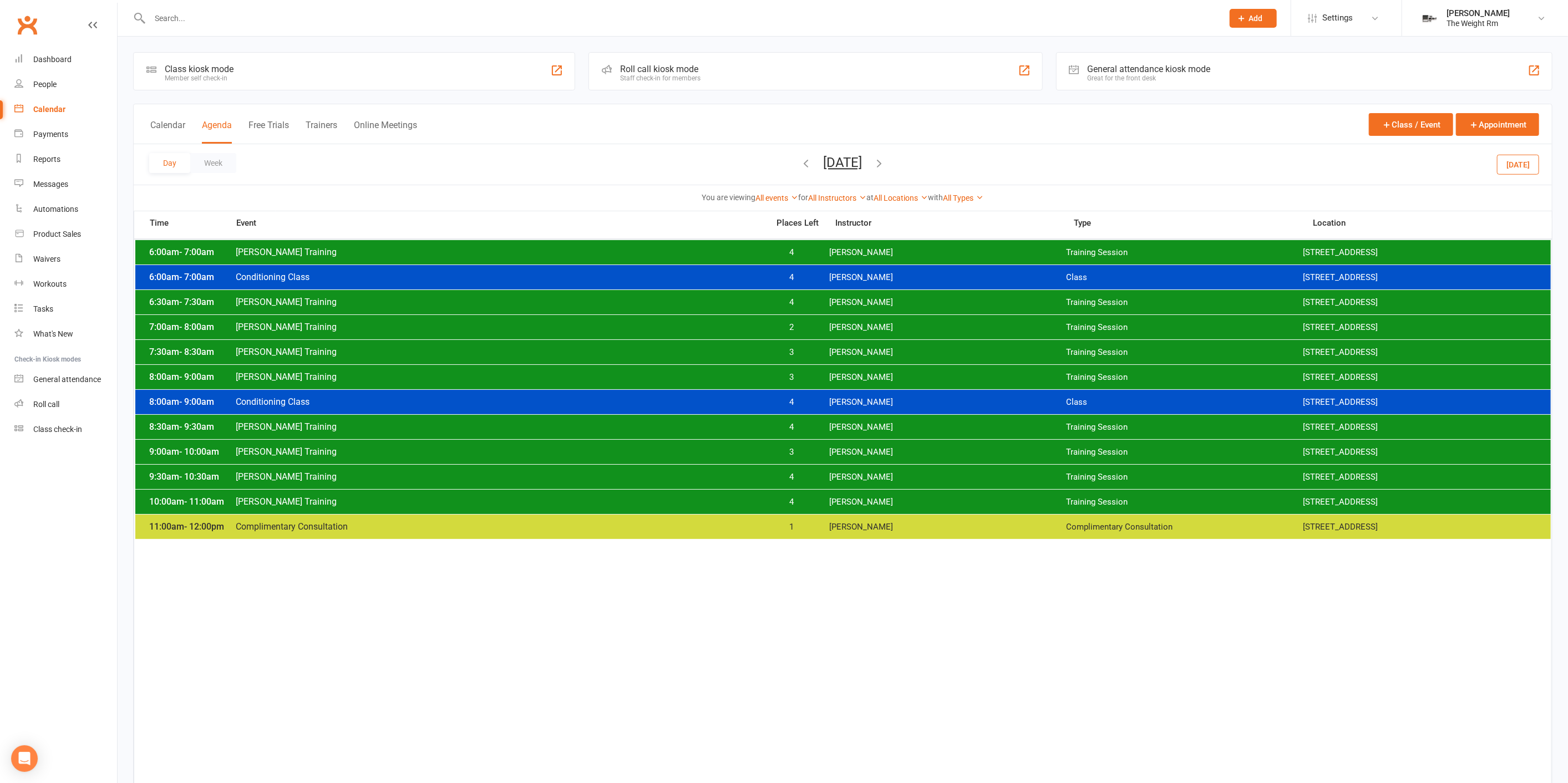
click at [862, 168] on button "[DATE]" at bounding box center [842, 162] width 39 height 15
